Goal: Task Accomplishment & Management: Manage account settings

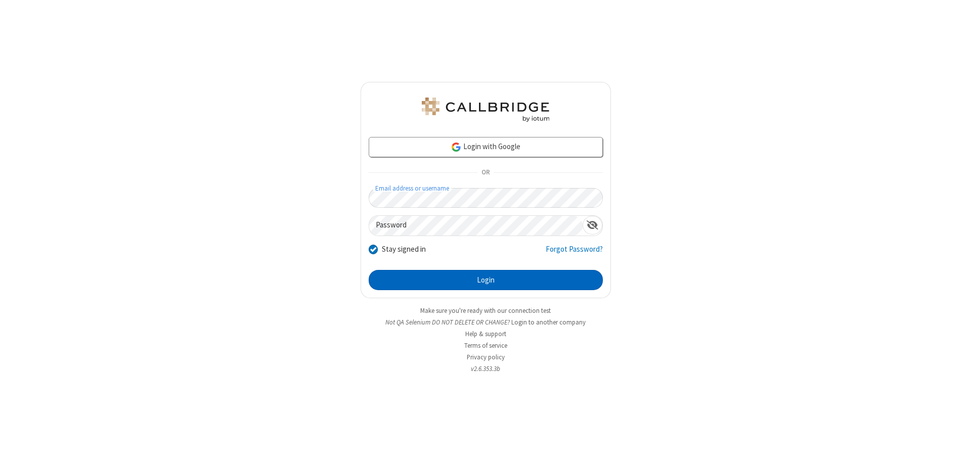
click at [486, 280] on button "Login" at bounding box center [486, 280] width 234 height 20
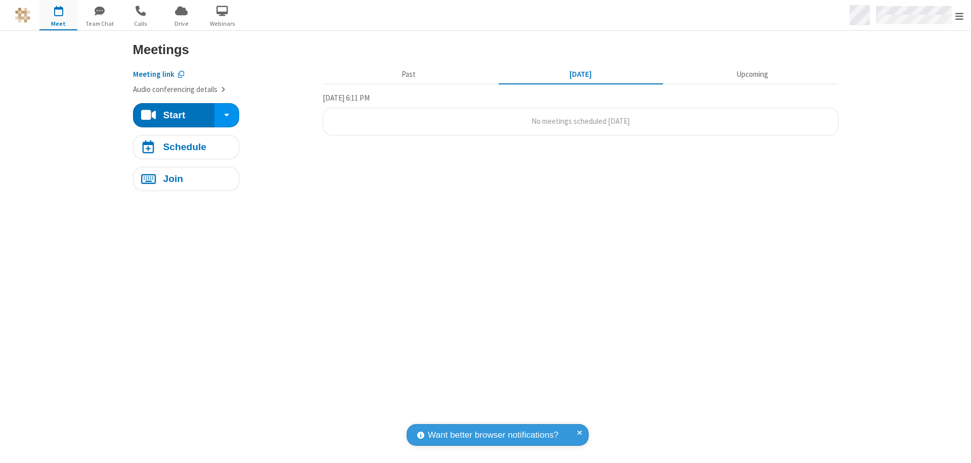
click at [960, 16] on span "Open menu" at bounding box center [959, 16] width 8 height 10
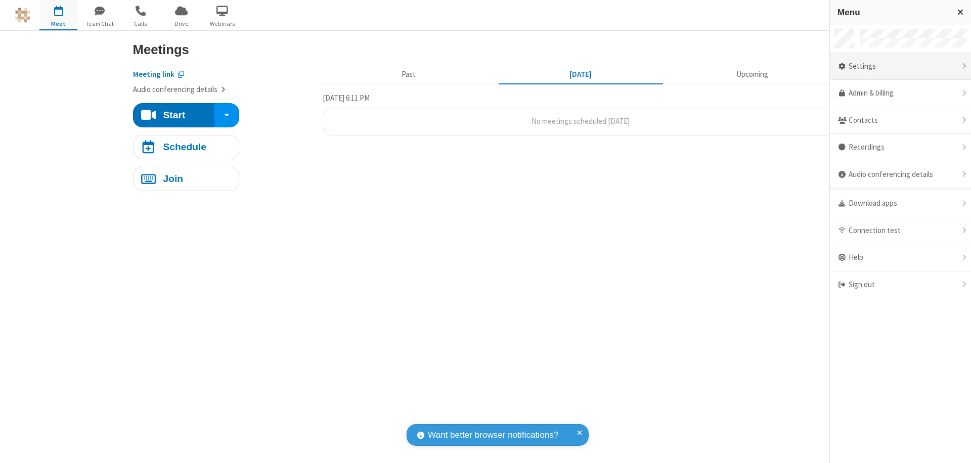
click at [900, 66] on div "Settings" at bounding box center [900, 66] width 141 height 27
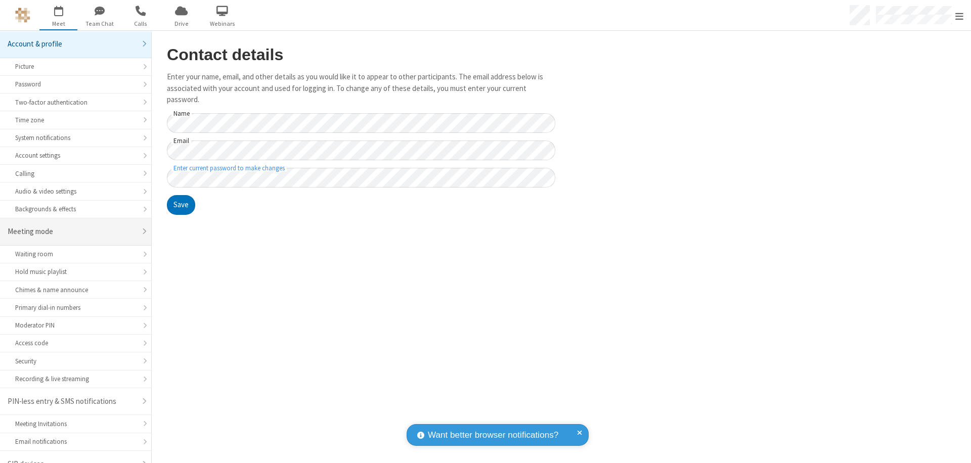
click at [72, 226] on div "Meeting mode" at bounding box center [72, 232] width 128 height 12
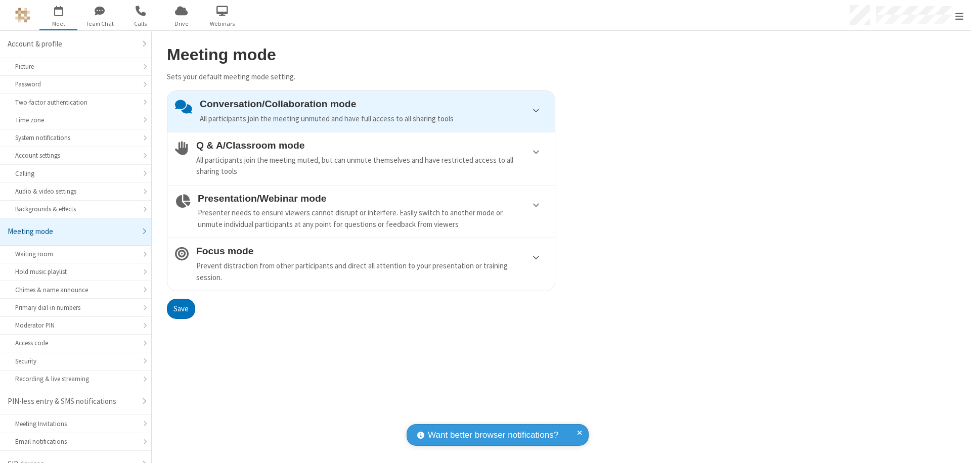
scroll to position [14, 0]
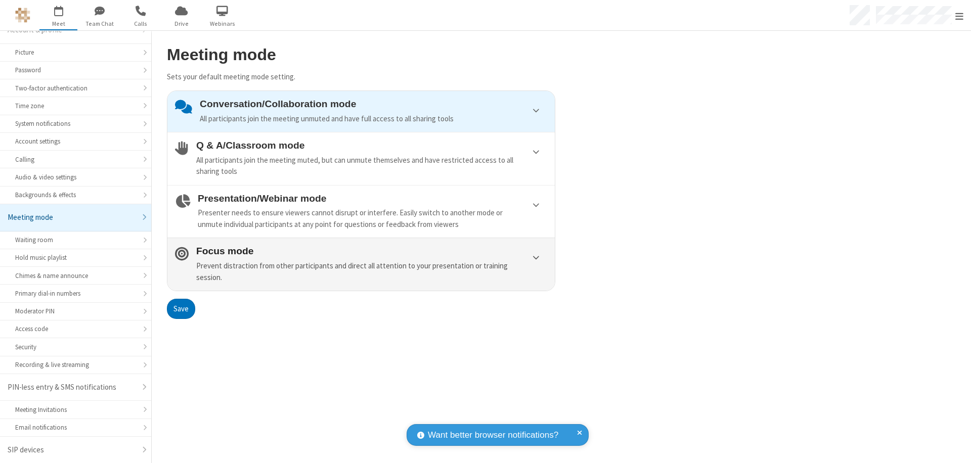
click at [361, 264] on div "Prevent distraction from other participants and direct all attention to your pr…" at bounding box center [371, 271] width 351 height 23
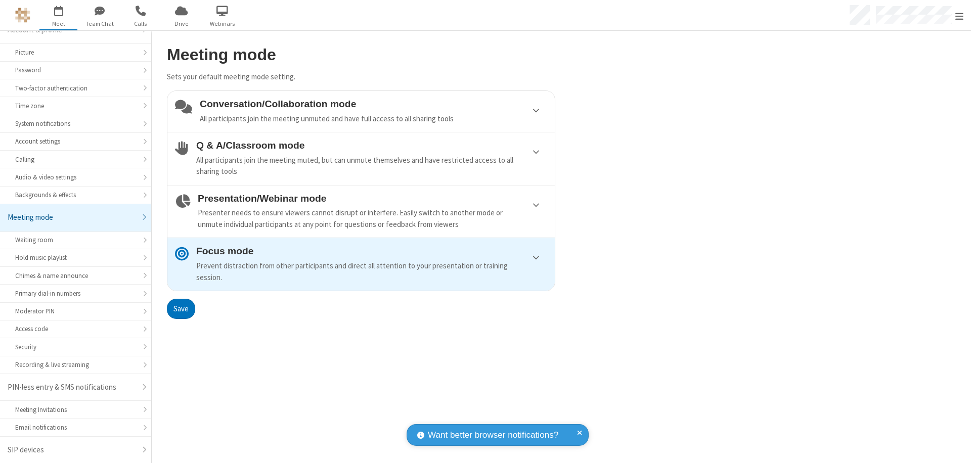
click at [181, 309] on button "Save" at bounding box center [181, 309] width 28 height 20
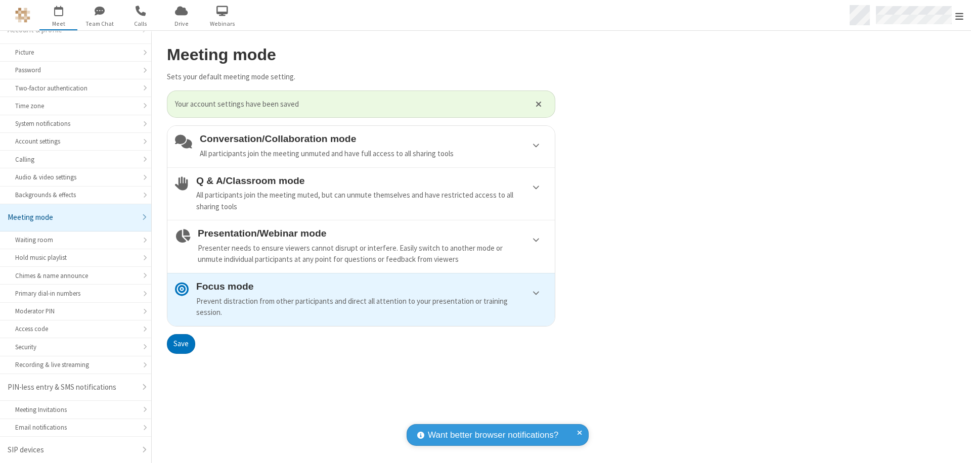
click at [960, 15] on span "Open menu" at bounding box center [959, 16] width 8 height 10
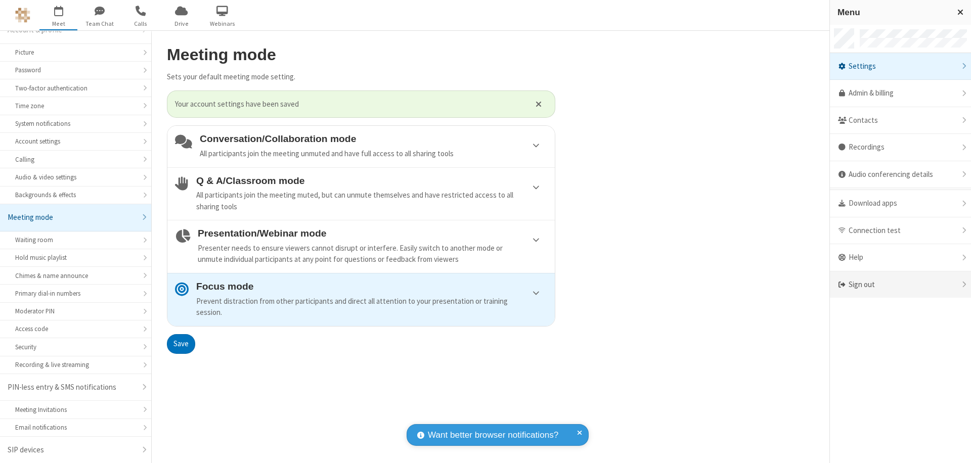
click at [900, 285] on div "Sign out" at bounding box center [900, 285] width 141 height 27
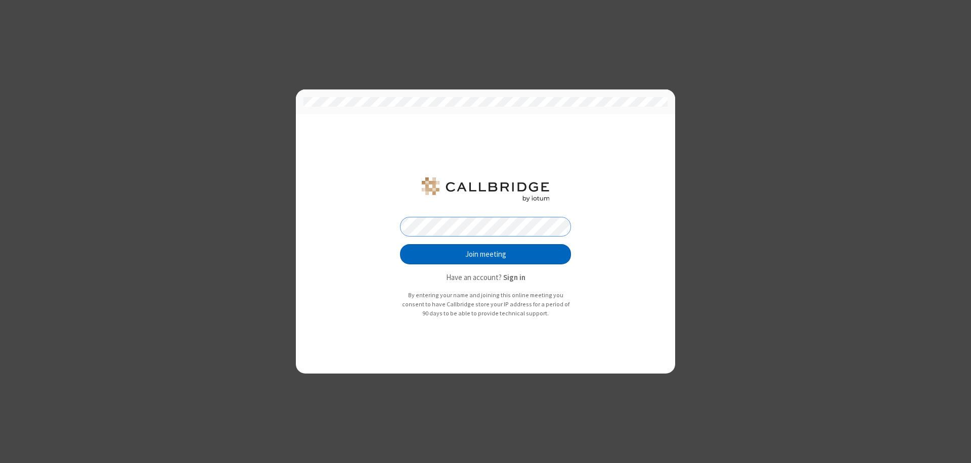
click at [486, 254] on button "Join meeting" at bounding box center [485, 254] width 171 height 20
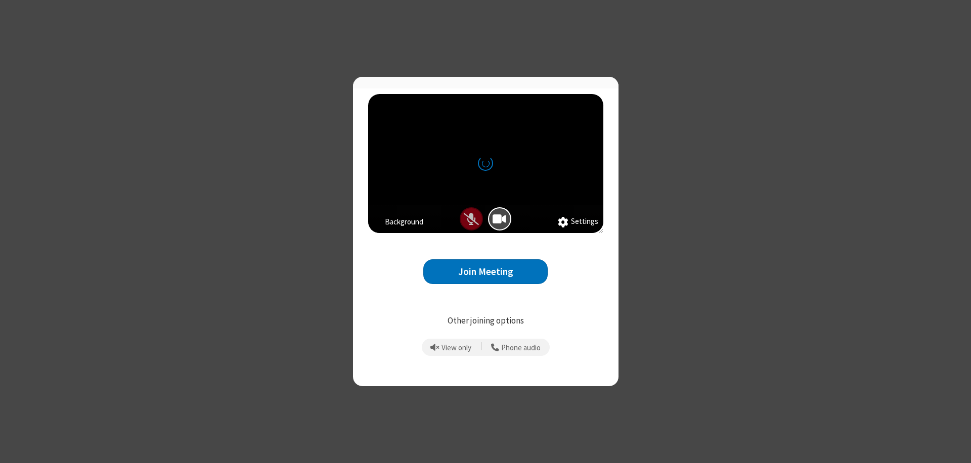
click at [486, 276] on button "Join Meeting" at bounding box center [485, 271] width 124 height 25
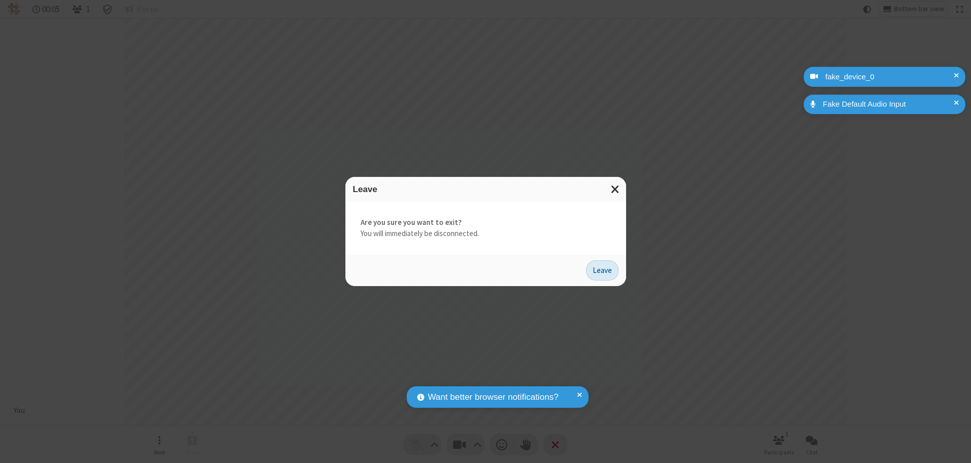
click at [602, 270] on button "Leave" at bounding box center [602, 270] width 32 height 20
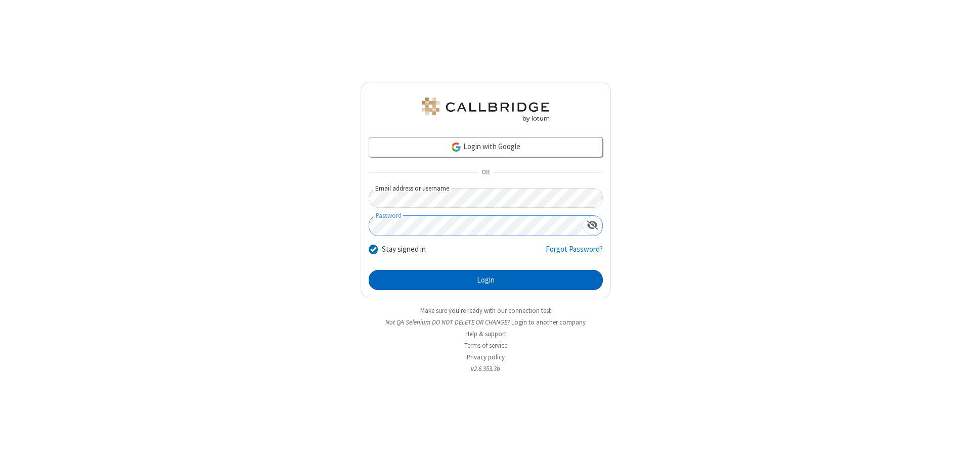
click at [486, 280] on button "Login" at bounding box center [486, 280] width 234 height 20
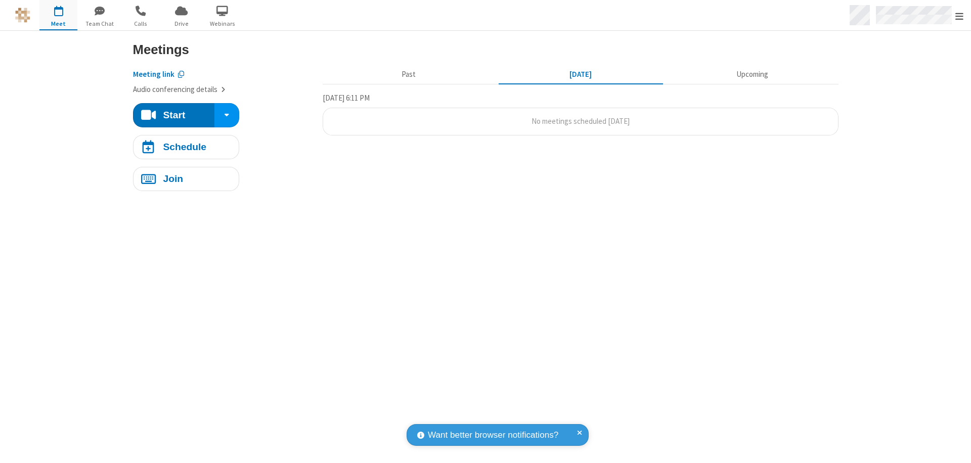
click at [960, 16] on span "Open menu" at bounding box center [959, 16] width 8 height 10
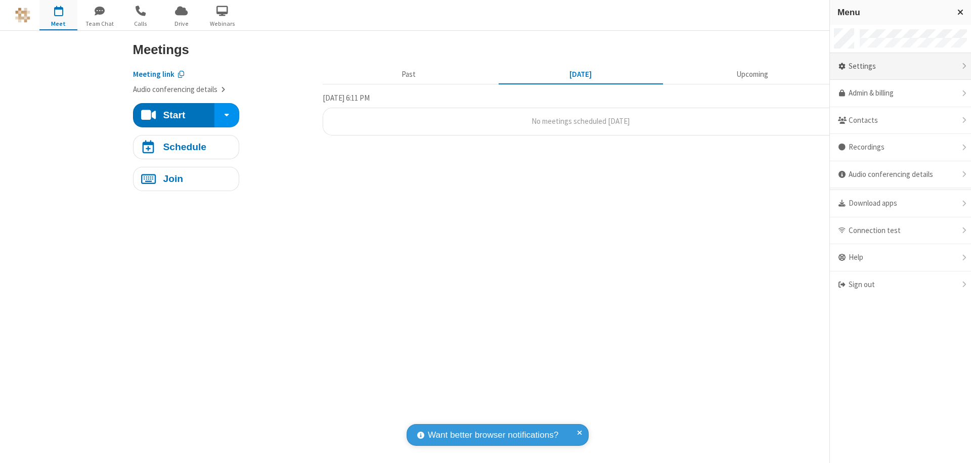
click at [900, 66] on div "Settings" at bounding box center [900, 66] width 141 height 27
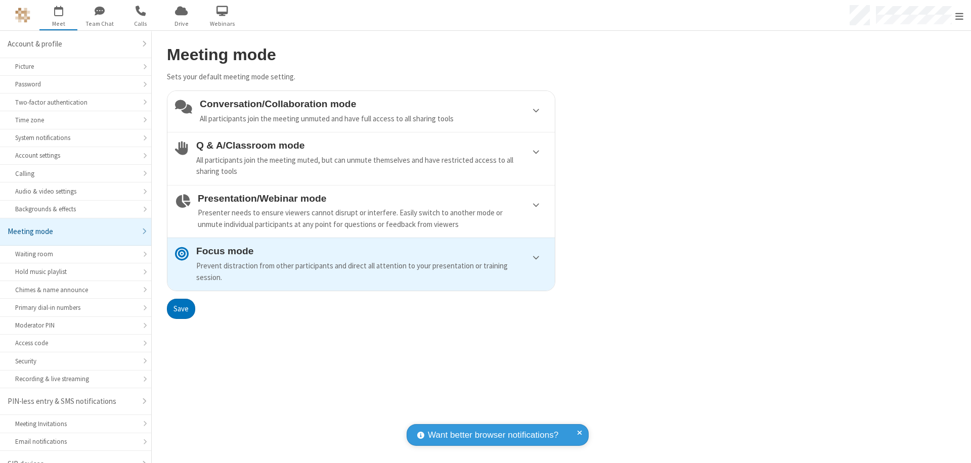
scroll to position [14, 0]
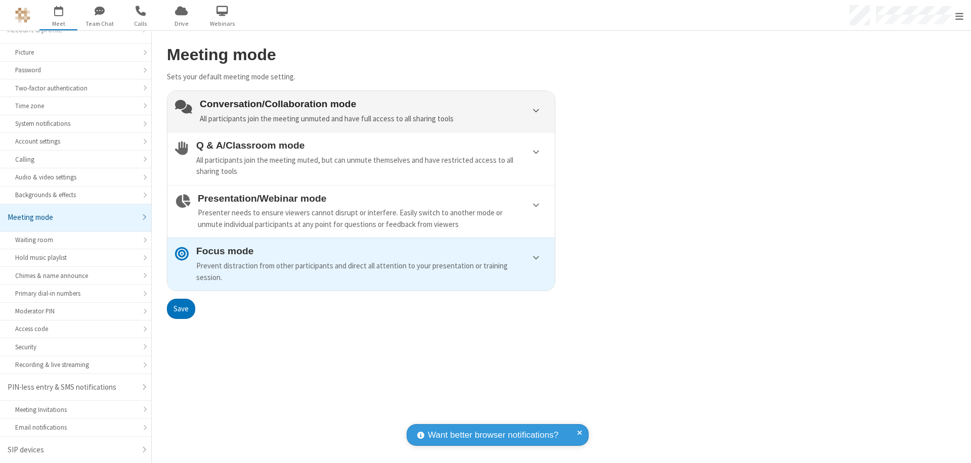
click at [361, 111] on div "Conversation/Collaboration mode All participants join the meeting unmuted and h…" at bounding box center [373, 112] width 347 height 26
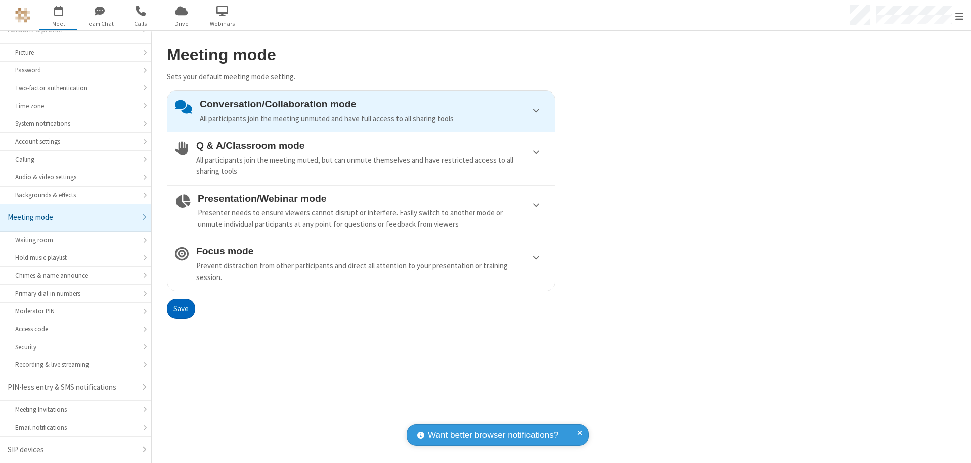
click at [181, 309] on button "Save" at bounding box center [181, 309] width 28 height 20
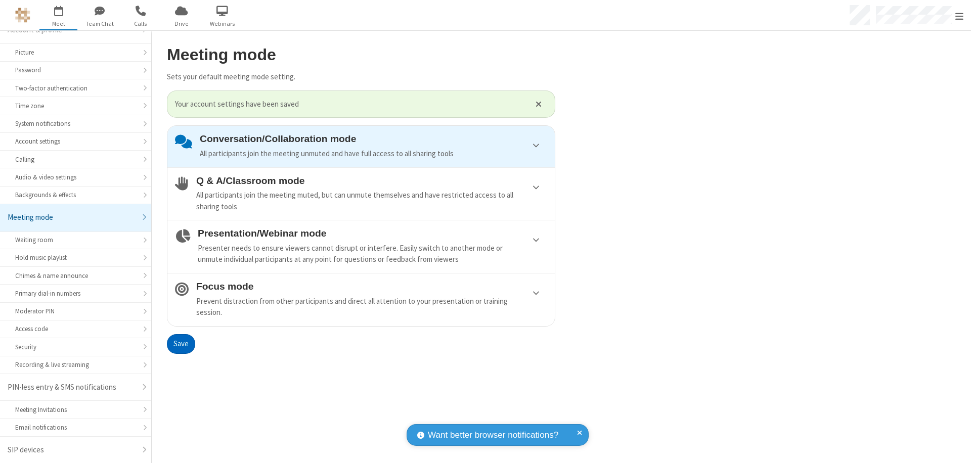
click at [960, 15] on span "Open menu" at bounding box center [959, 16] width 8 height 10
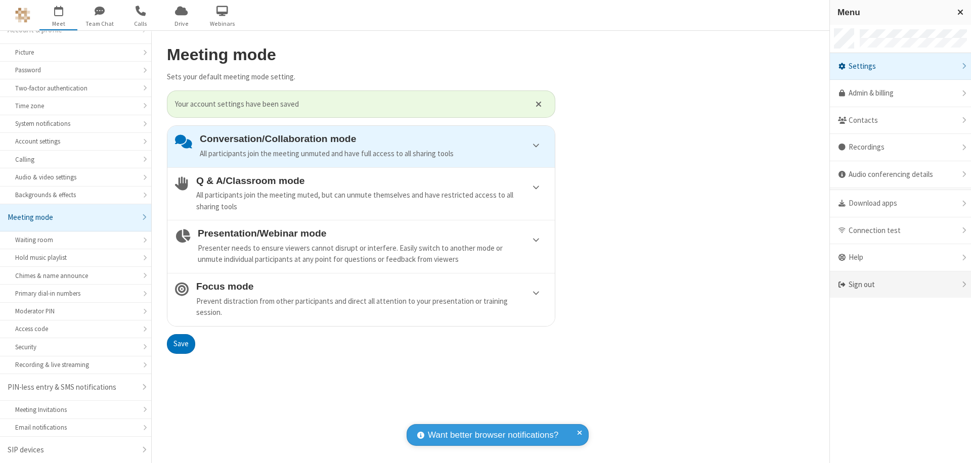
click at [900, 285] on div "Sign out" at bounding box center [900, 285] width 141 height 27
